Goal: Task Accomplishment & Management: Use online tool/utility

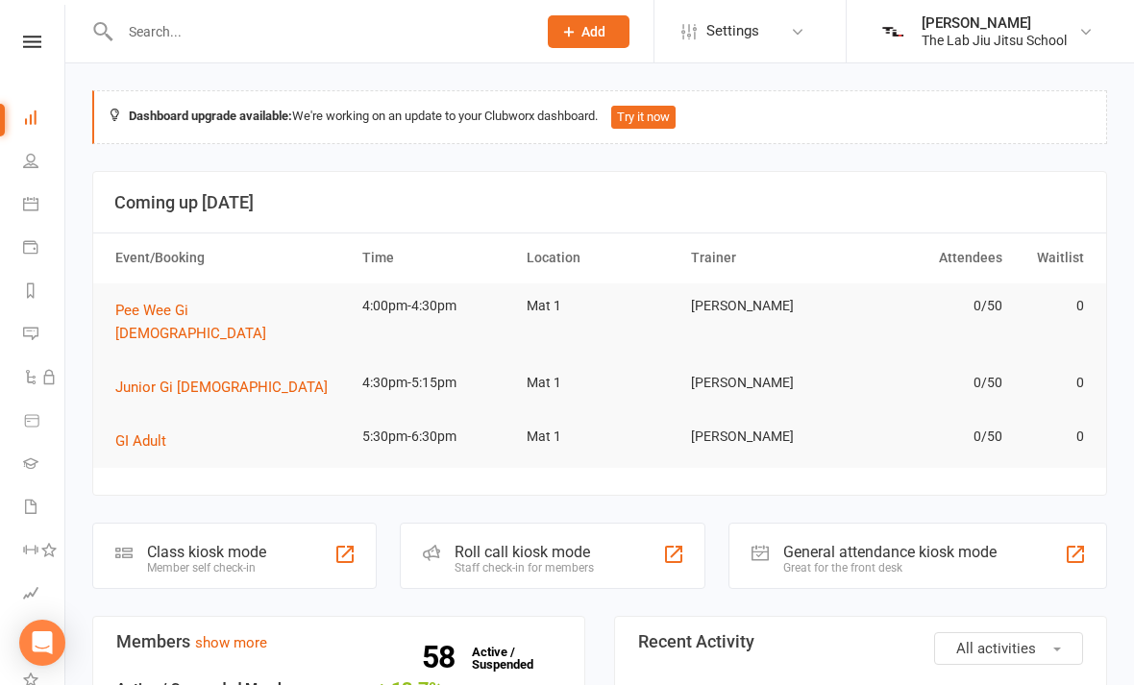
click at [29, 171] on link "People" at bounding box center [44, 162] width 43 height 43
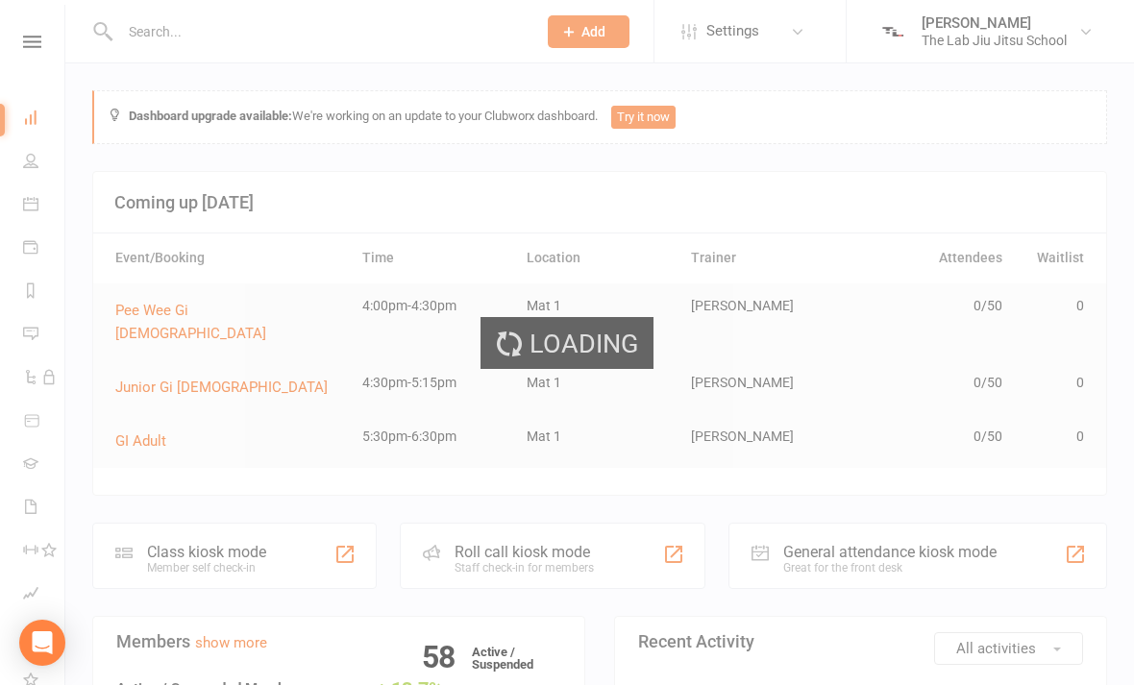
select select "100"
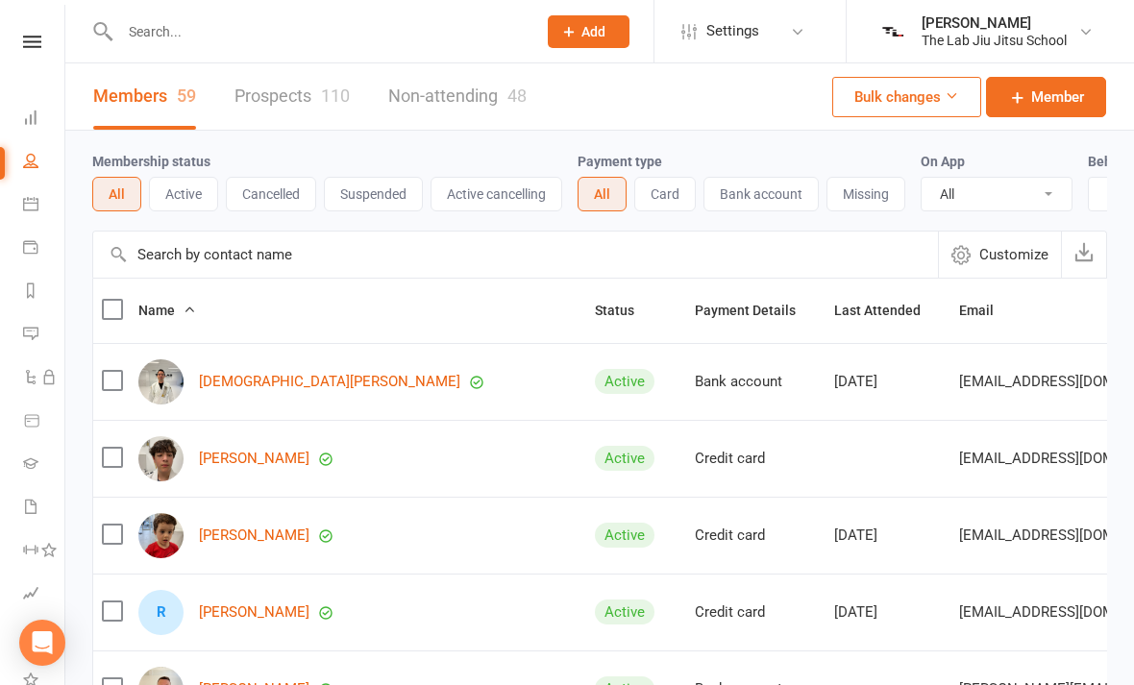
click at [325, 90] on div "110" at bounding box center [335, 96] width 29 height 20
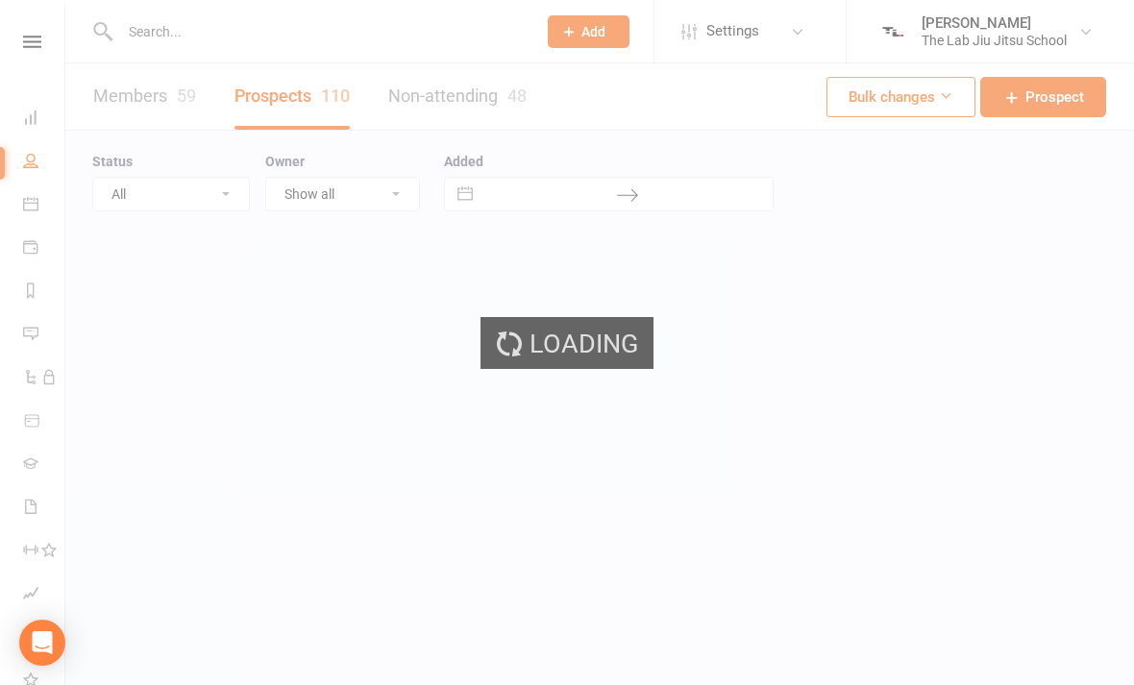
select select "100"
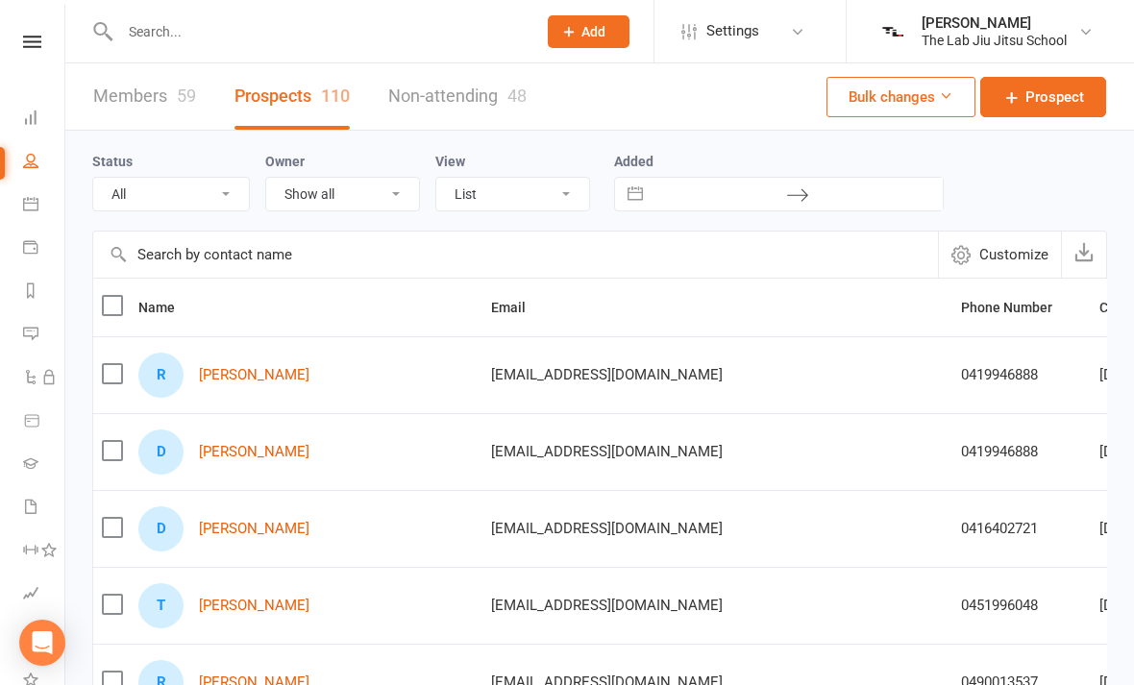
click at [32, 122] on icon at bounding box center [30, 117] width 15 height 15
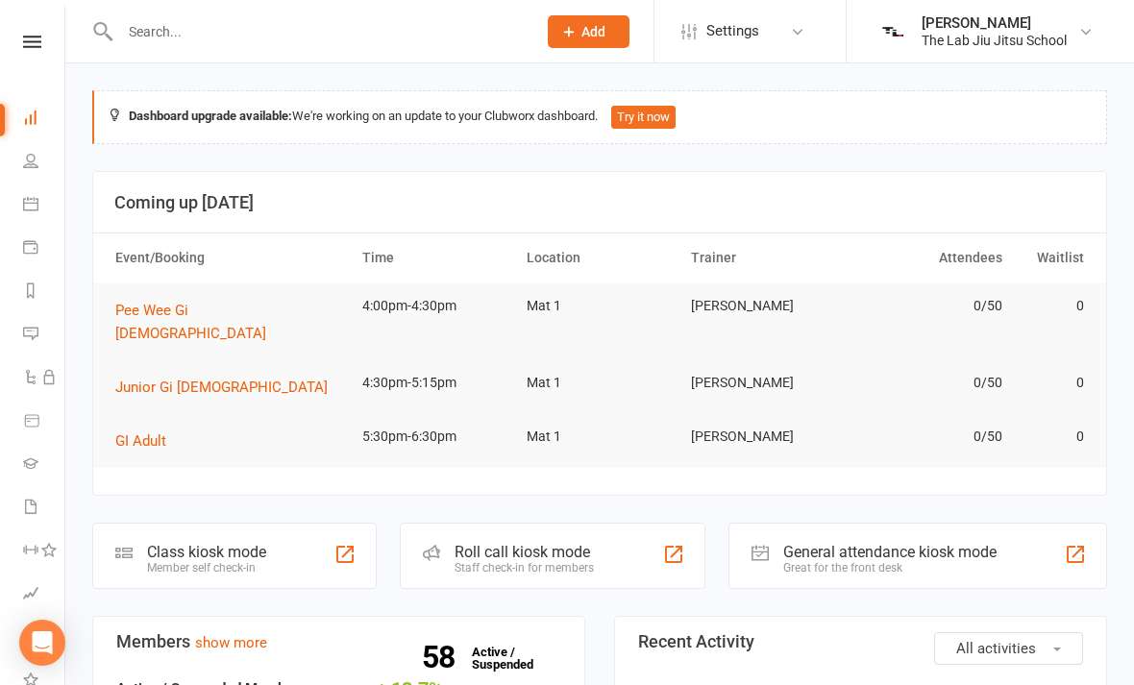
click at [317, 425] on td "GI Adult" at bounding box center [230, 441] width 247 height 54
click at [321, 532] on div "Class kiosk mode Member self check-in" at bounding box center [234, 556] width 285 height 66
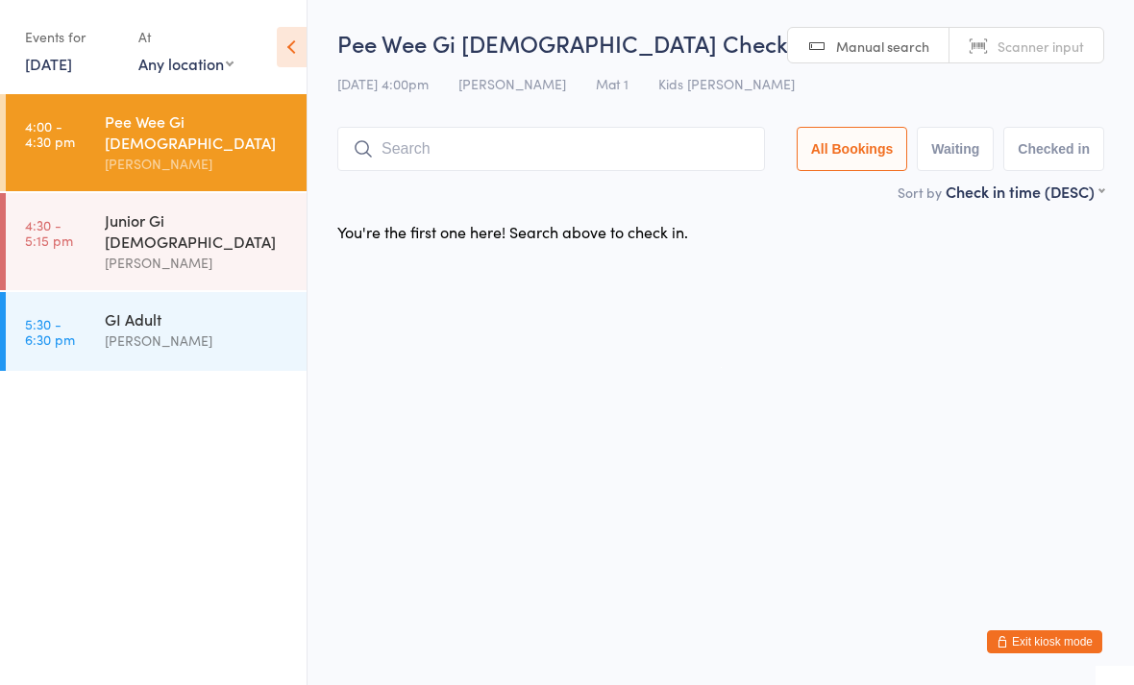
click at [608, 135] on input "search" at bounding box center [551, 149] width 428 height 44
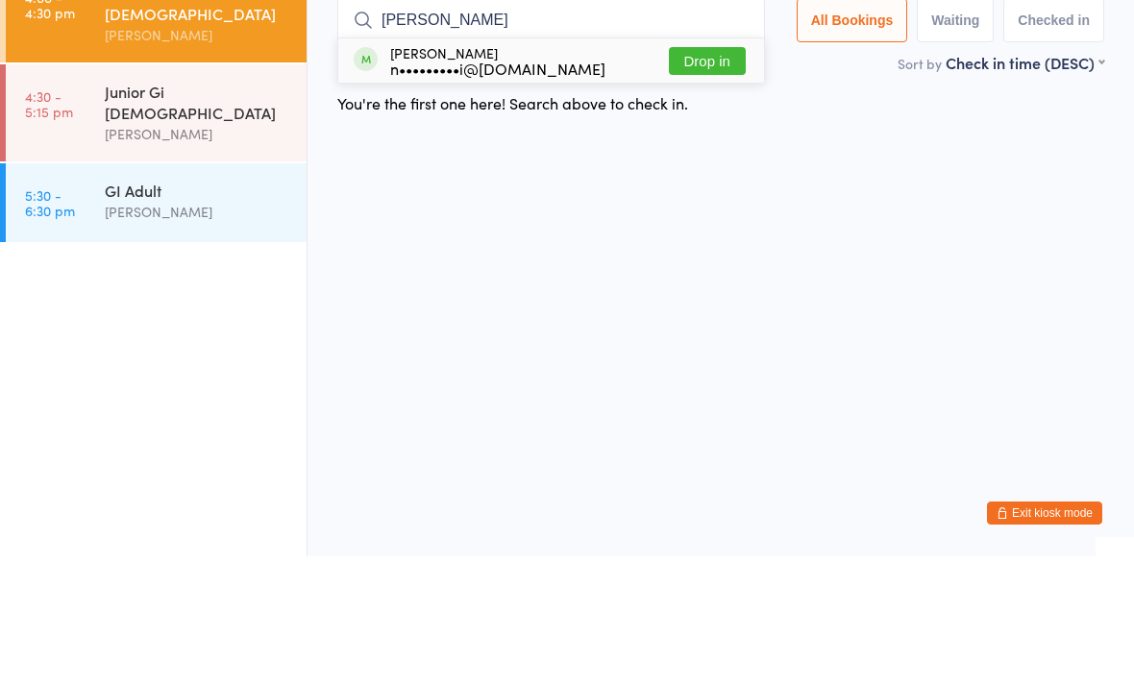
type input "[PERSON_NAME]"
click at [708, 176] on button "Drop in" at bounding box center [707, 190] width 77 height 28
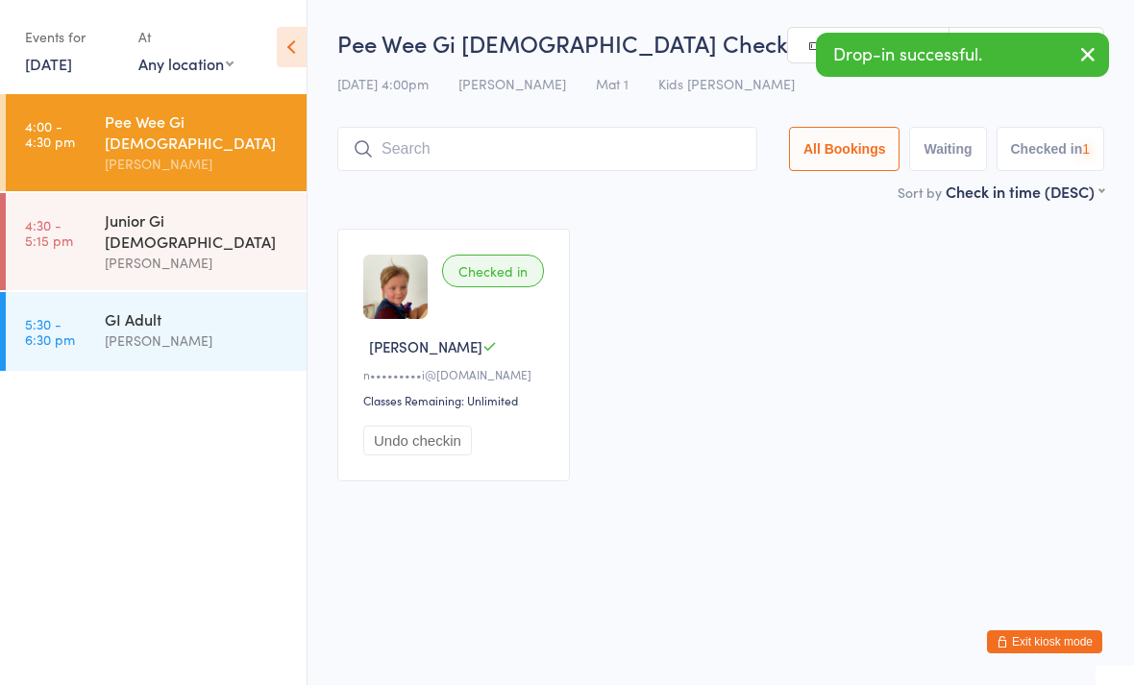
click at [612, 146] on input "search" at bounding box center [547, 149] width 420 height 44
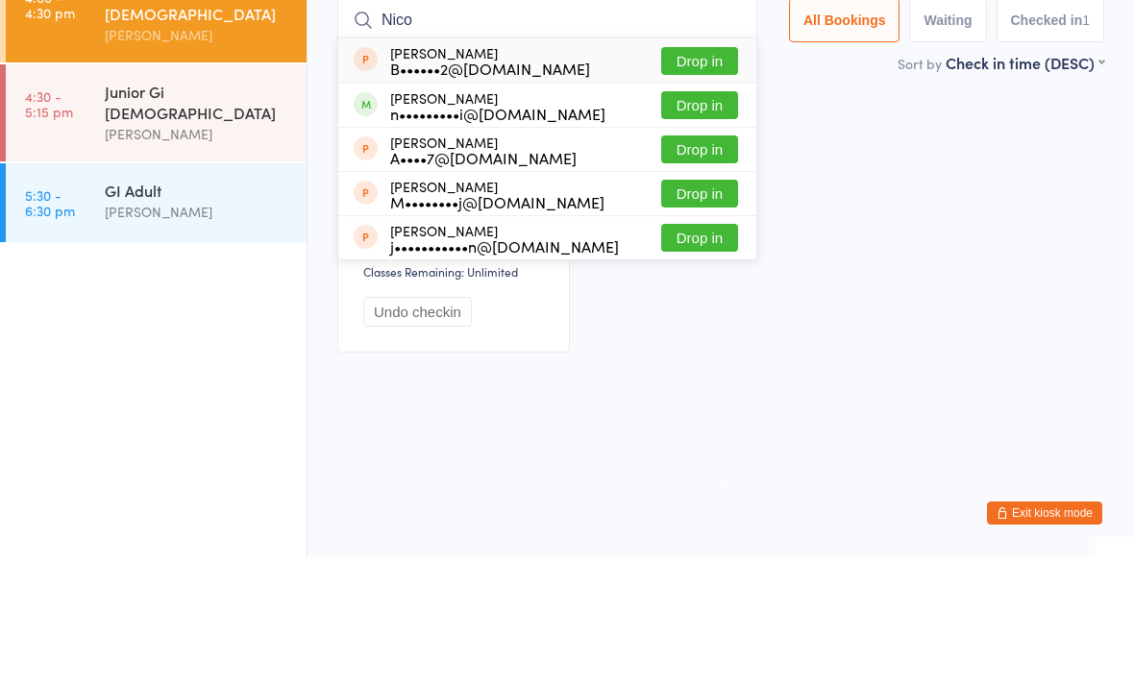
type input "Nico"
click at [709, 220] on button "Drop in" at bounding box center [699, 234] width 77 height 28
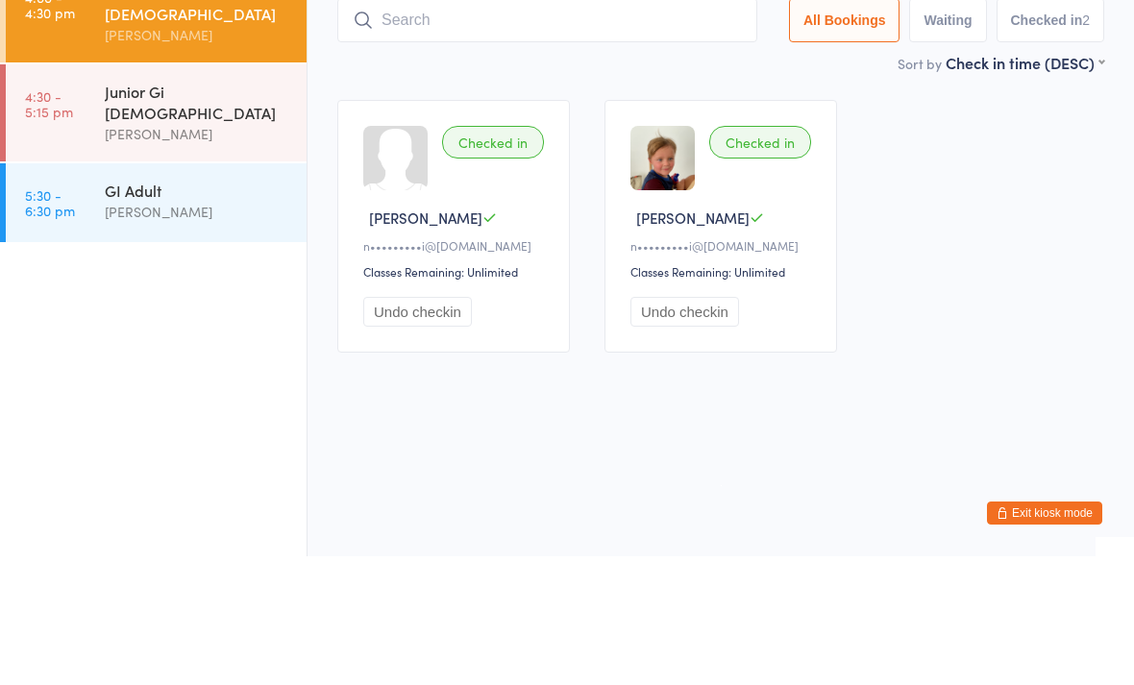
click at [961, 211] on div "Checked in [PERSON_NAME] S n•••••••••i@[DOMAIN_NAME] Classes Remaining: Unlimit…" at bounding box center [721, 354] width 802 height 287
